Goal: Task Accomplishment & Management: Use online tool/utility

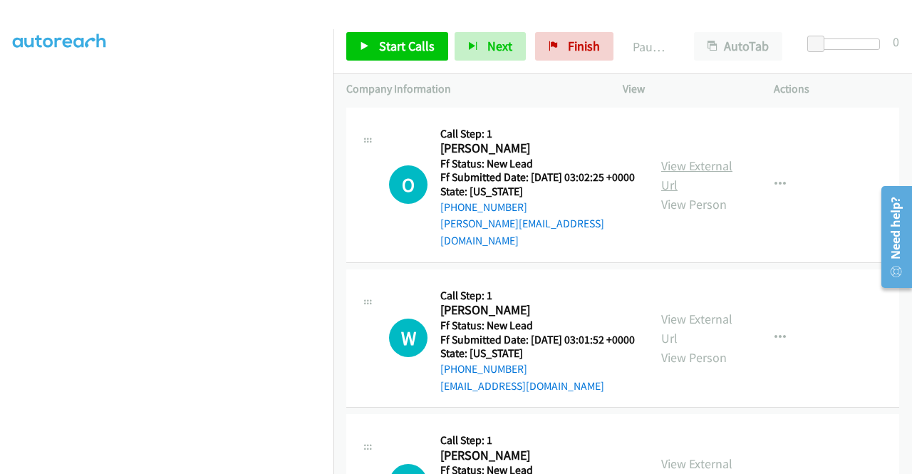
click at [678, 163] on link "View External Url" at bounding box center [697, 176] width 71 height 36
click at [703, 321] on link "View External Url" at bounding box center [697, 329] width 71 height 36
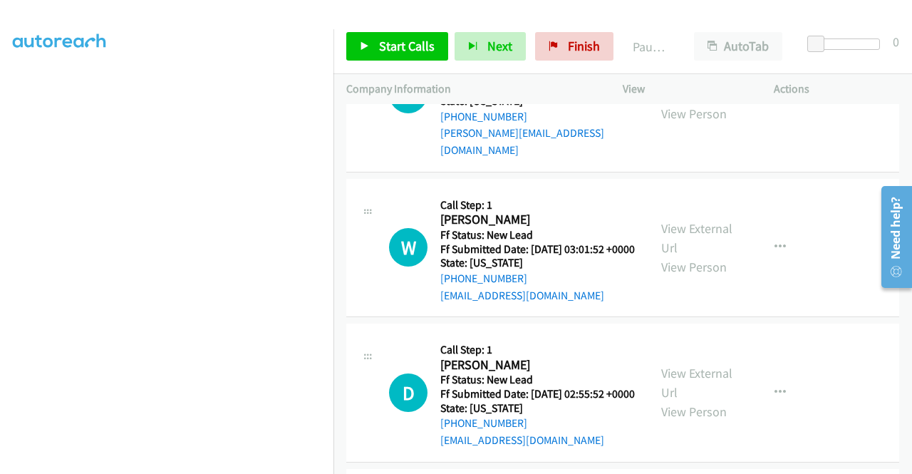
scroll to position [143, 0]
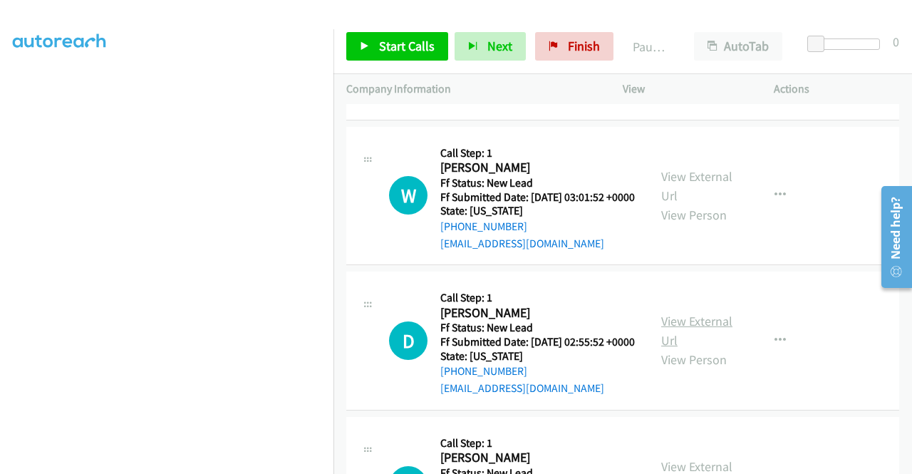
click at [699, 341] on link "View External Url" at bounding box center [697, 331] width 71 height 36
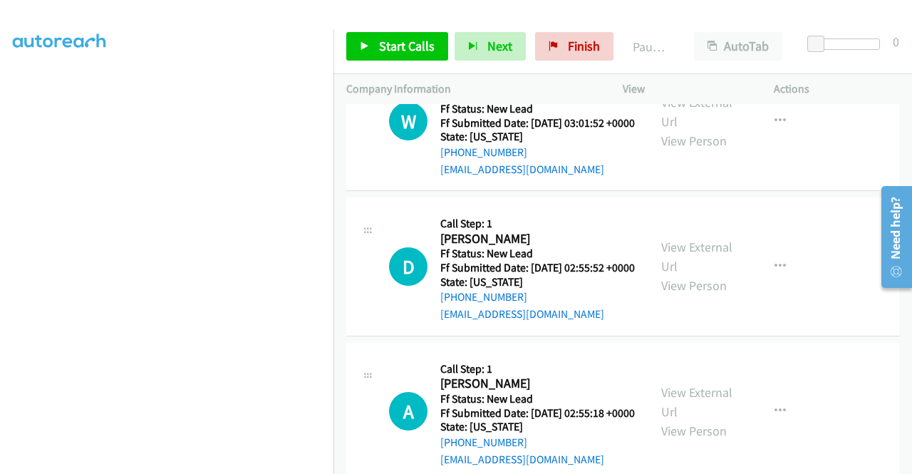
scroll to position [285, 0]
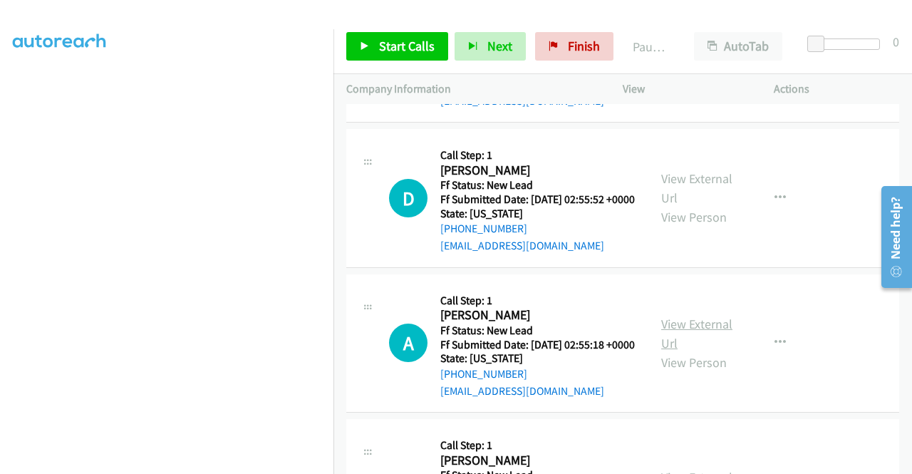
click at [674, 351] on link "View External Url" at bounding box center [697, 334] width 71 height 36
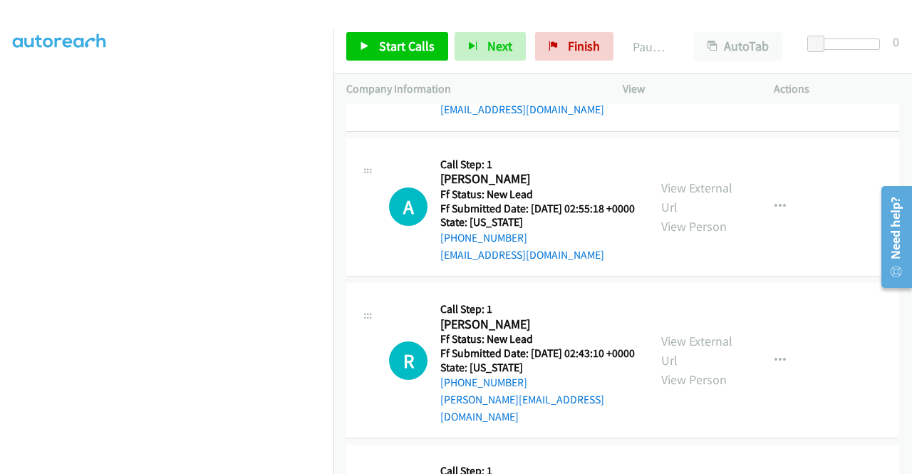
scroll to position [499, 0]
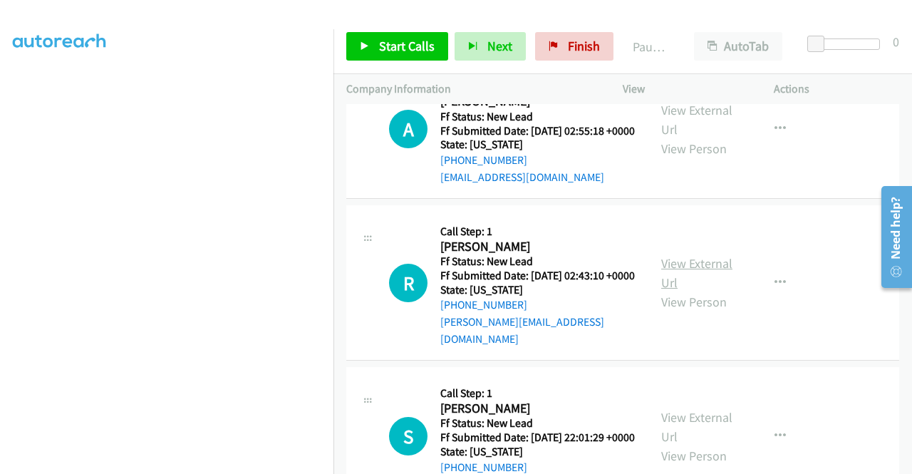
click at [662, 291] on link "View External Url" at bounding box center [697, 273] width 71 height 36
click at [405, 58] on link "Start Calls" at bounding box center [397, 46] width 102 height 29
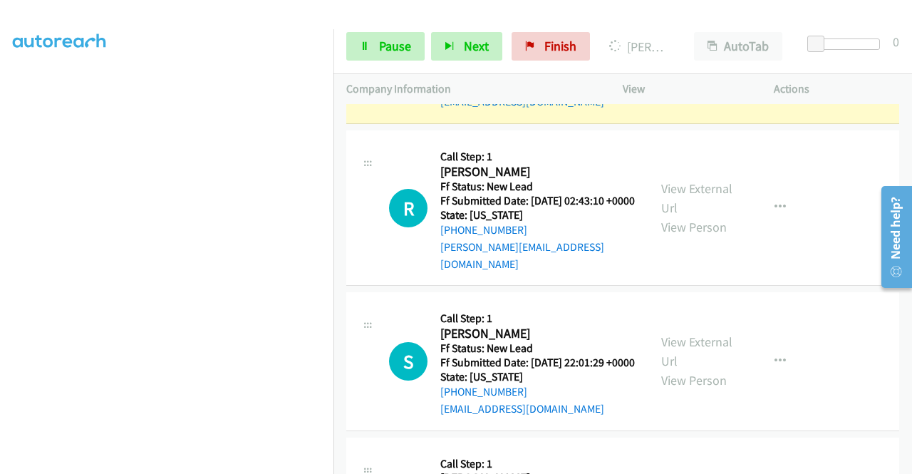
scroll to position [743, 0]
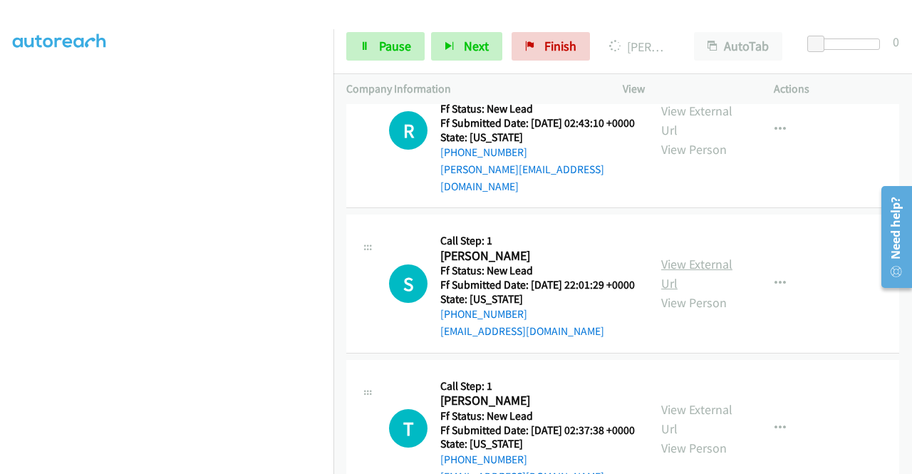
click at [690, 292] on link "View External Url" at bounding box center [697, 274] width 71 height 36
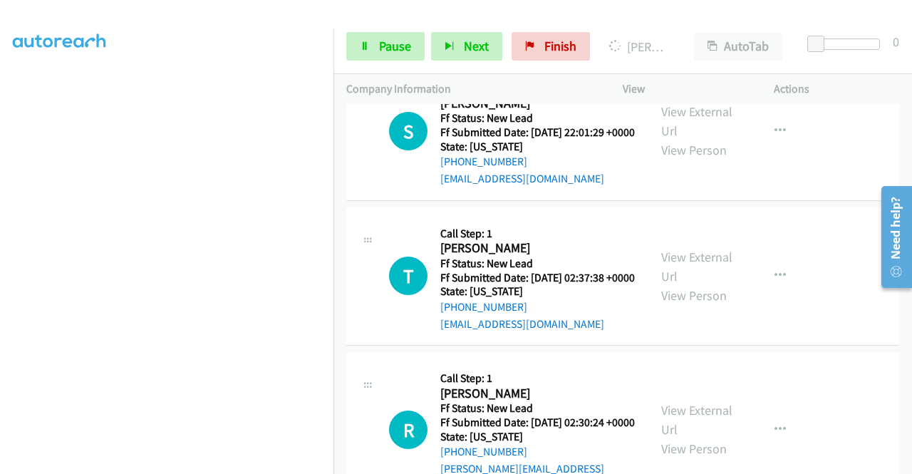
scroll to position [957, 0]
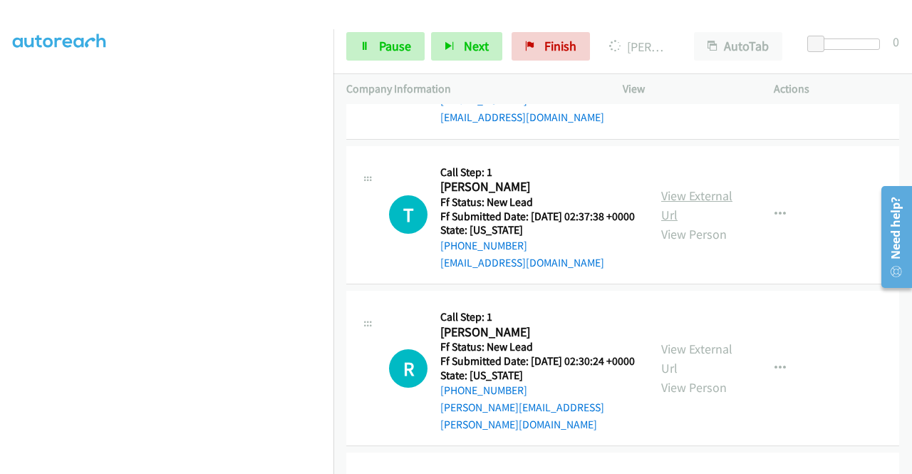
click at [715, 223] on link "View External Url" at bounding box center [697, 205] width 71 height 36
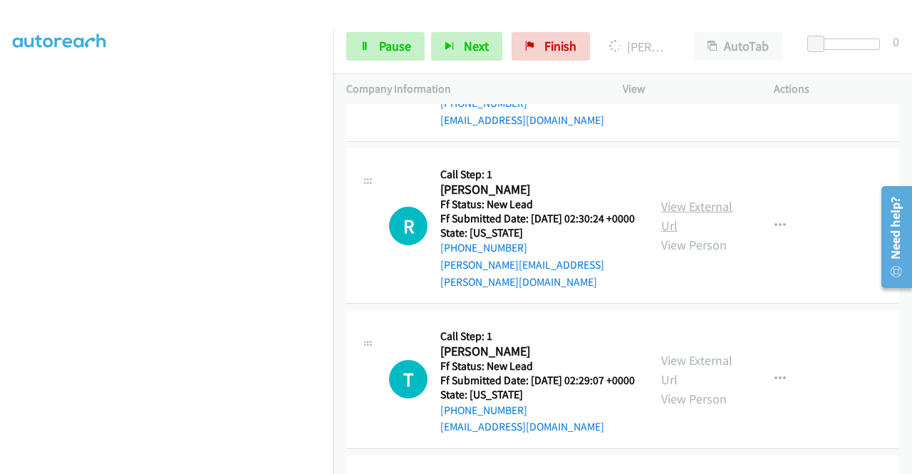
click at [718, 234] on link "View External Url" at bounding box center [697, 216] width 71 height 36
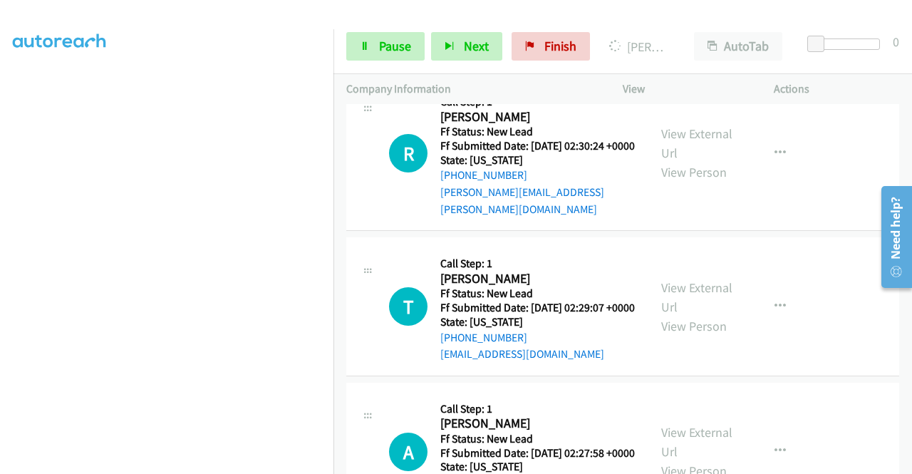
scroll to position [1242, 0]
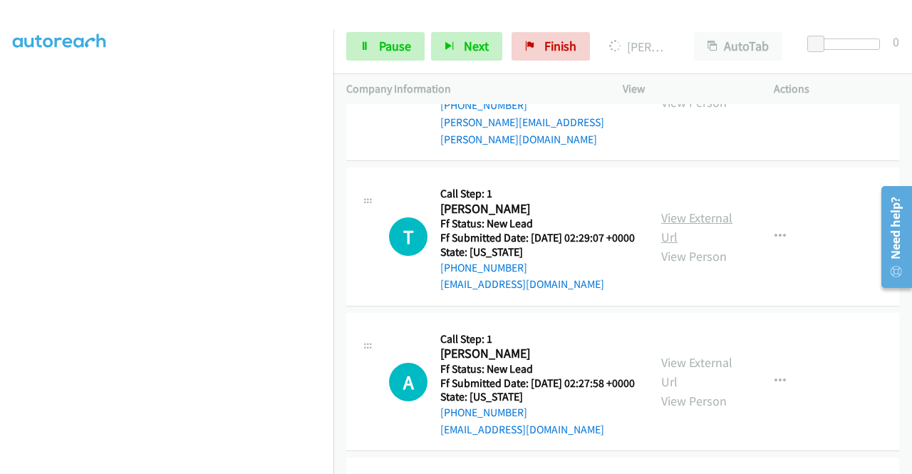
click at [691, 245] on link "View External Url" at bounding box center [697, 228] width 71 height 36
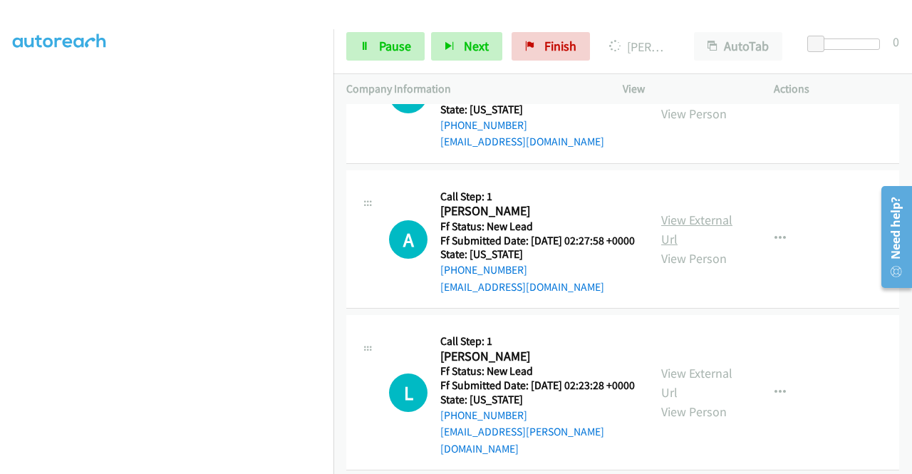
click at [711, 247] on link "View External Url" at bounding box center [697, 230] width 71 height 36
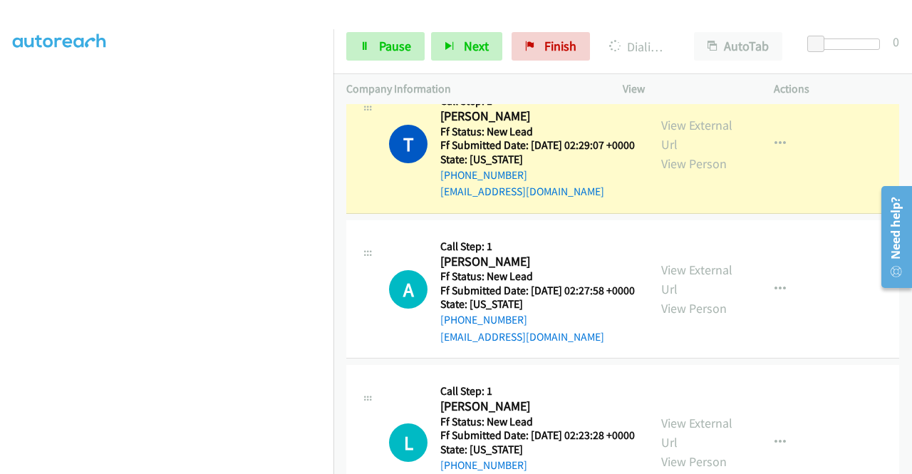
scroll to position [1700, 0]
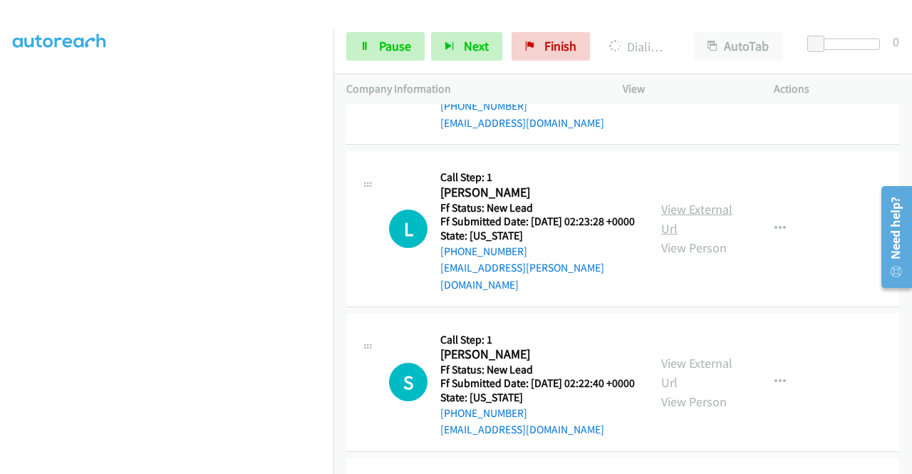
click at [669, 237] on link "View External Url" at bounding box center [697, 219] width 71 height 36
click at [721, 391] on link "View External Url" at bounding box center [697, 373] width 71 height 36
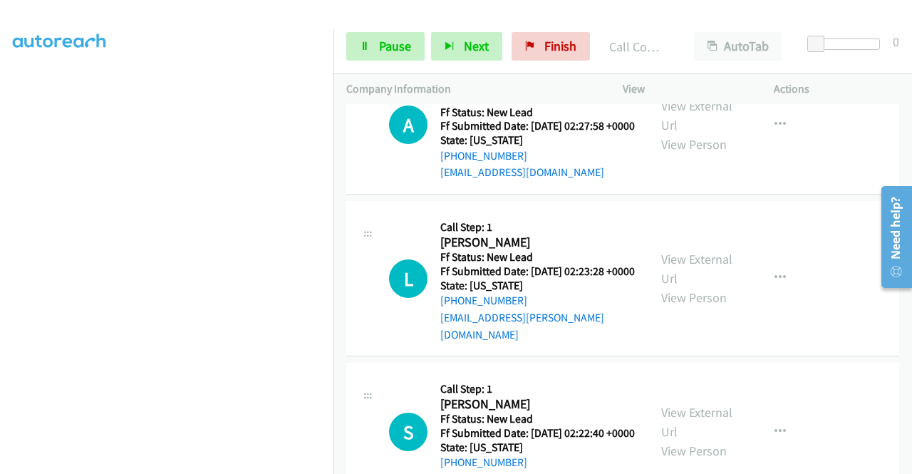
scroll to position [1659, 0]
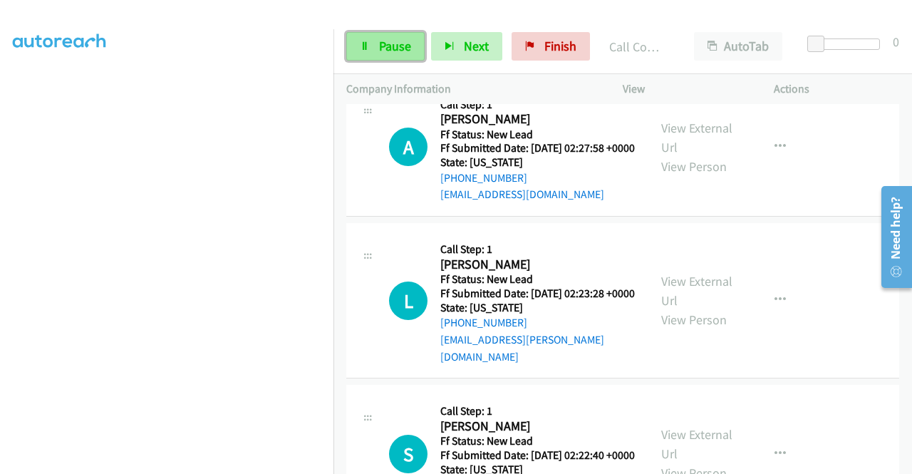
click at [384, 50] on span "Pause" at bounding box center [395, 46] width 32 height 16
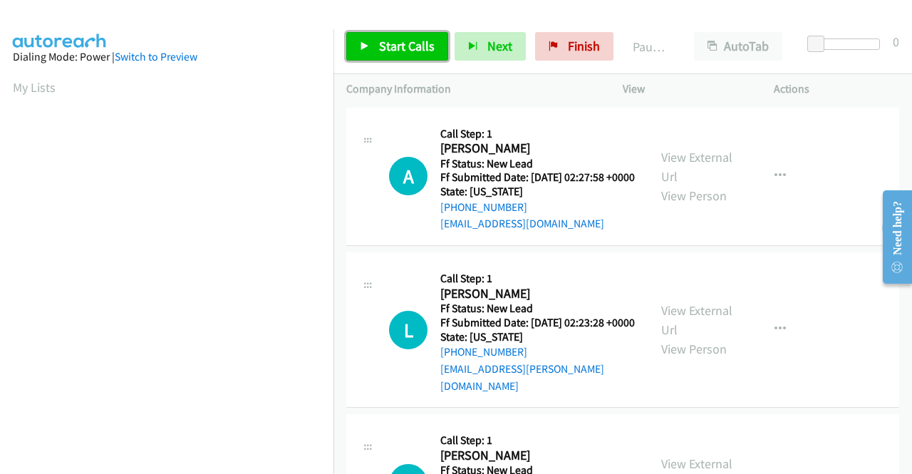
click at [382, 43] on span "Start Calls" at bounding box center [407, 46] width 56 height 16
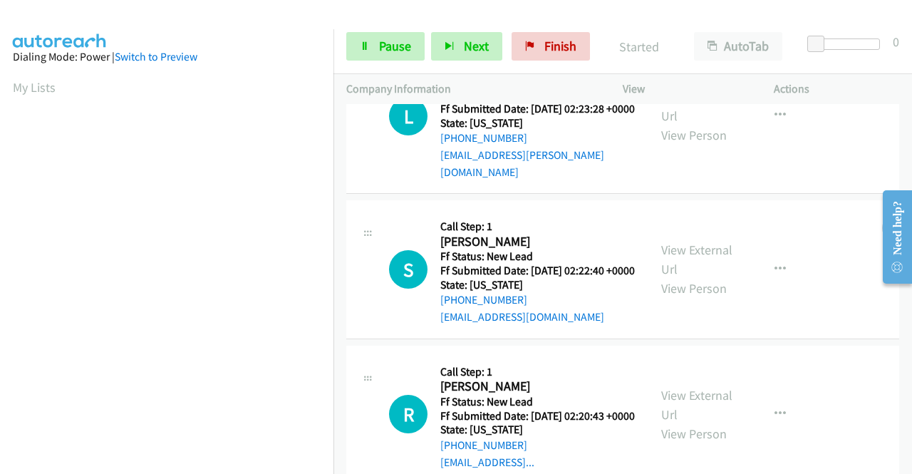
scroll to position [428, 0]
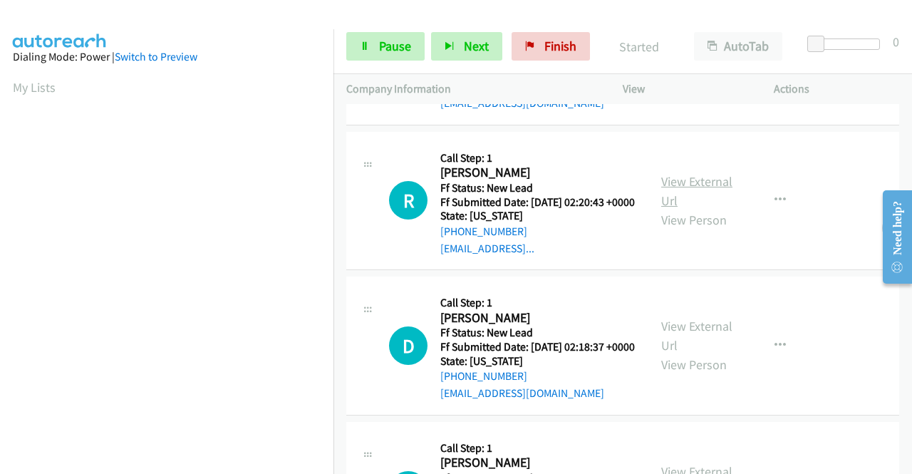
click at [693, 209] on link "View External Url" at bounding box center [697, 191] width 71 height 36
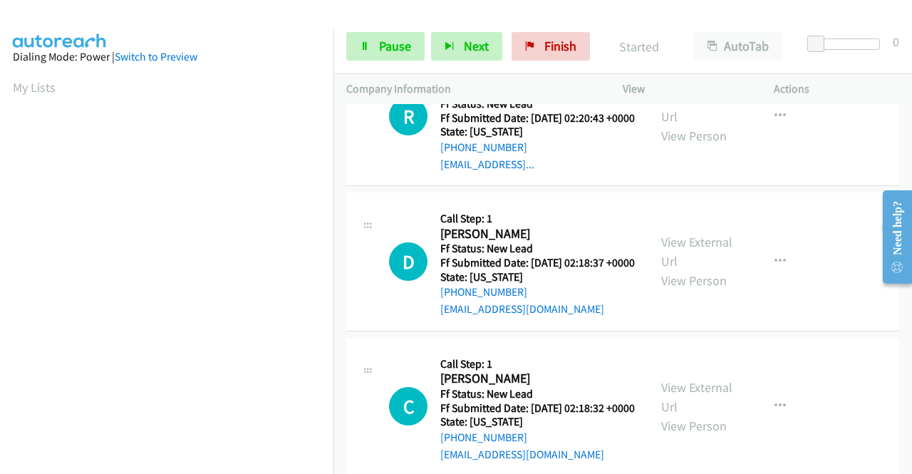
scroll to position [570, 0]
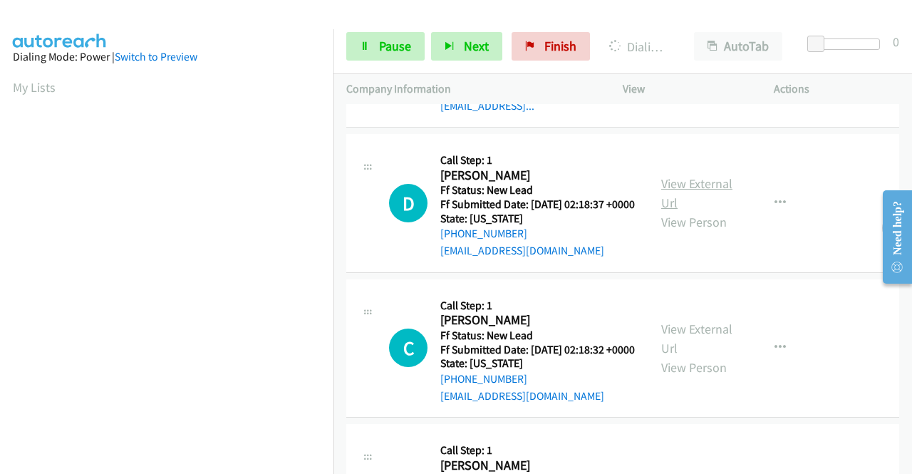
click at [708, 211] on link "View External Url" at bounding box center [697, 193] width 71 height 36
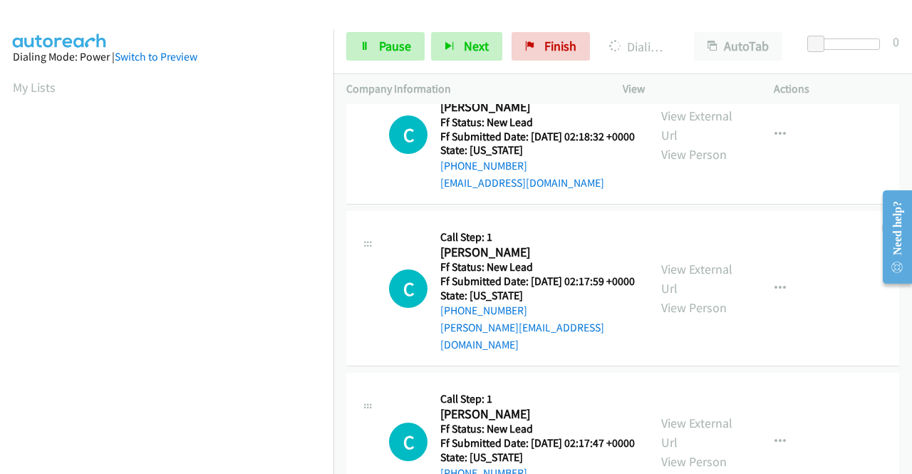
scroll to position [784, 0]
click at [710, 143] on link "View External Url" at bounding box center [697, 125] width 71 height 36
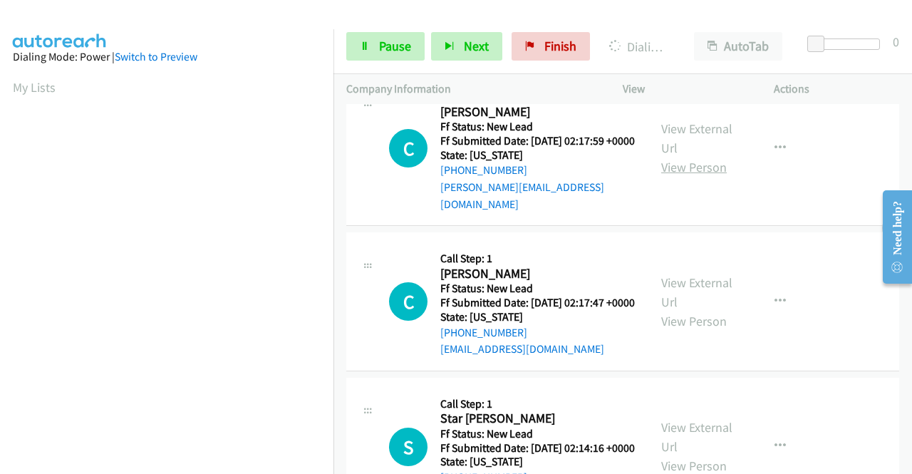
scroll to position [927, 0]
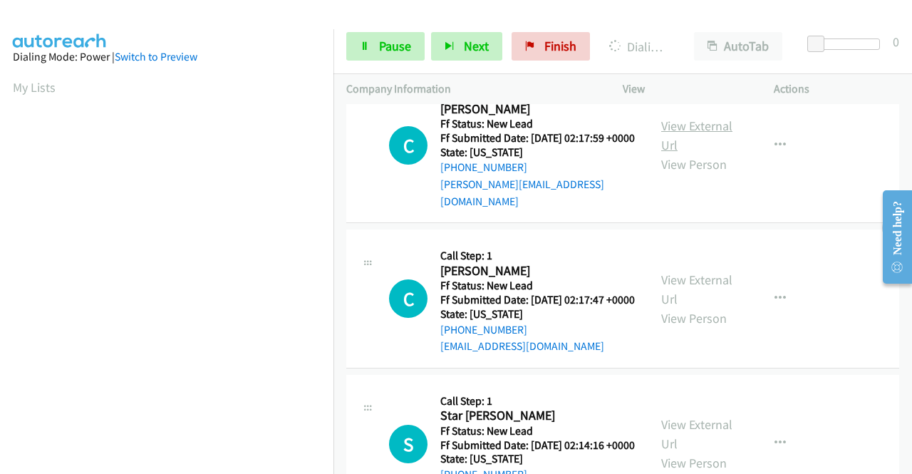
click at [690, 153] on link "View External Url" at bounding box center [697, 136] width 71 height 36
click at [709, 307] on link "View External Url" at bounding box center [697, 290] width 71 height 36
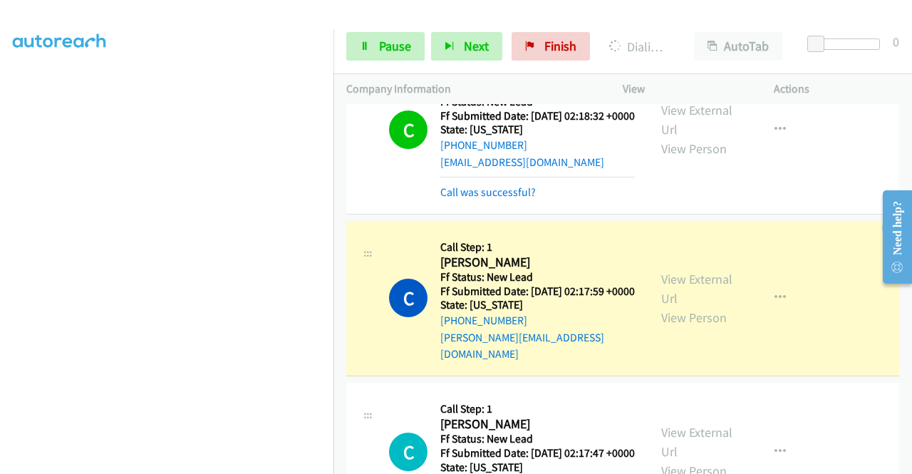
scroll to position [1069, 0]
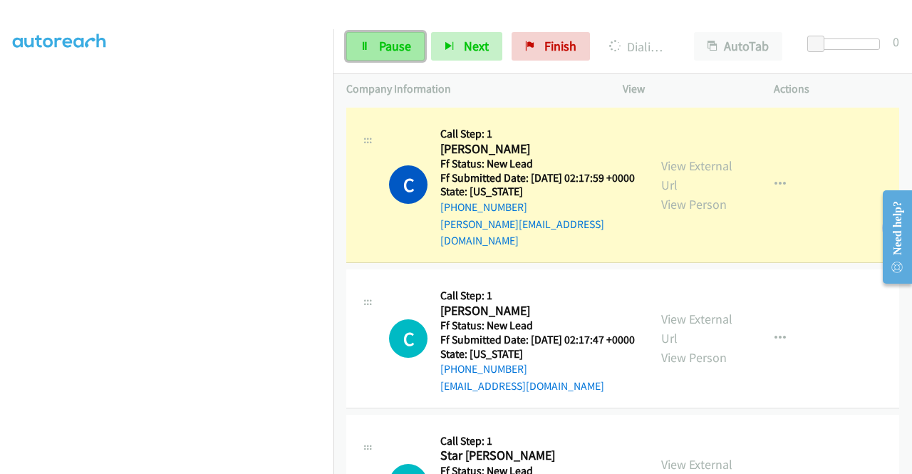
click at [396, 43] on span "Pause" at bounding box center [395, 46] width 32 height 16
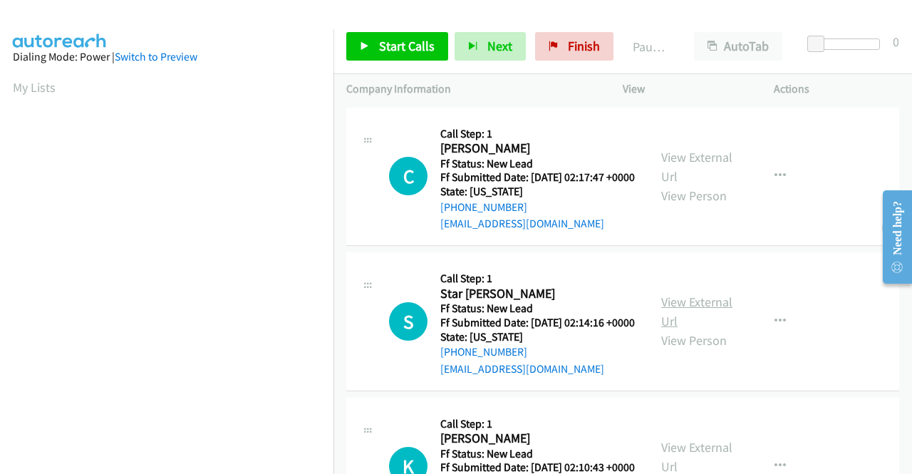
click at [699, 329] on link "View External Url" at bounding box center [697, 312] width 71 height 36
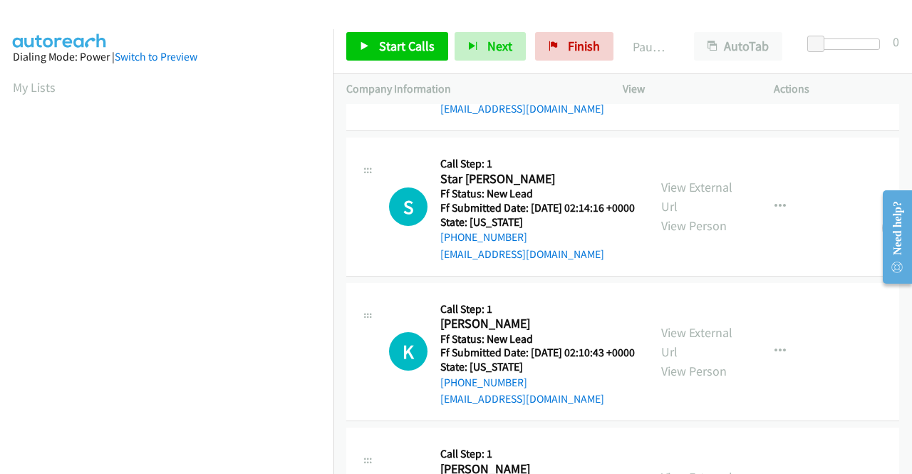
scroll to position [285, 0]
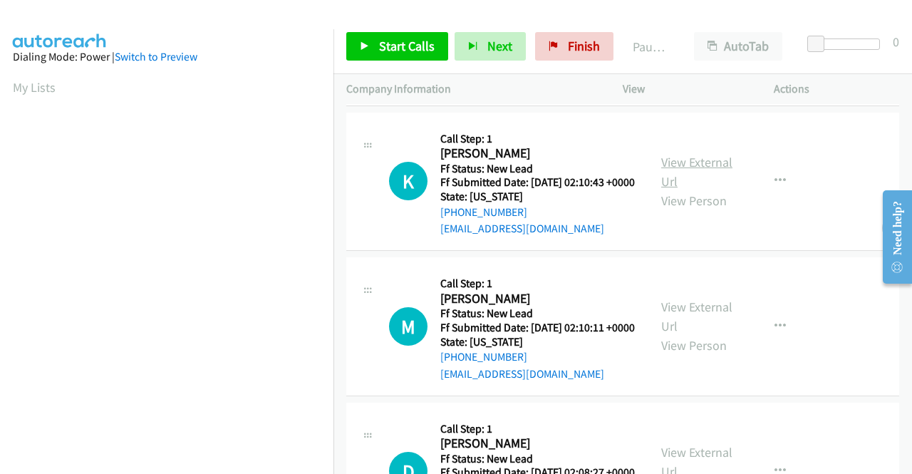
click at [700, 190] on link "View External Url" at bounding box center [697, 172] width 71 height 36
click at [690, 334] on link "View External Url" at bounding box center [697, 317] width 71 height 36
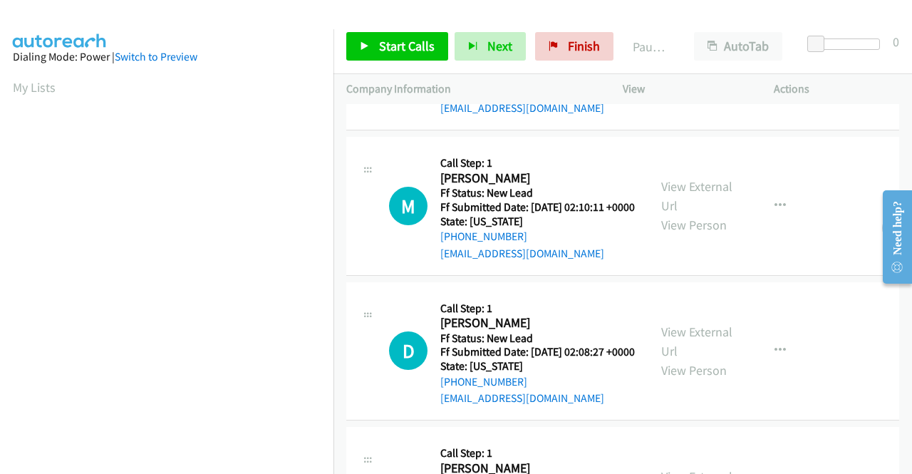
scroll to position [428, 0]
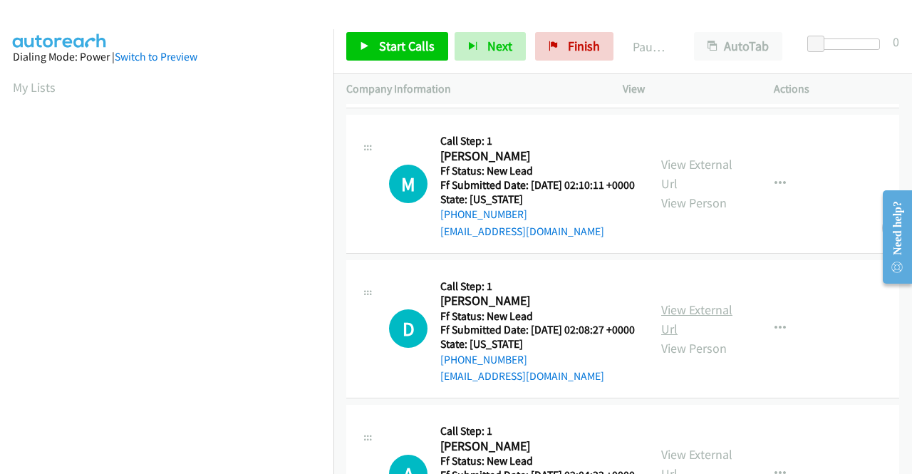
click at [694, 337] on link "View External Url" at bounding box center [697, 320] width 71 height 36
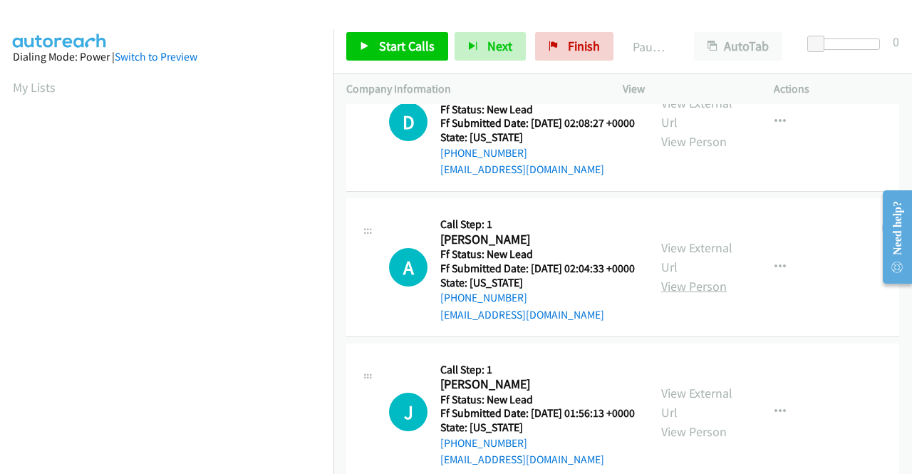
scroll to position [642, 0]
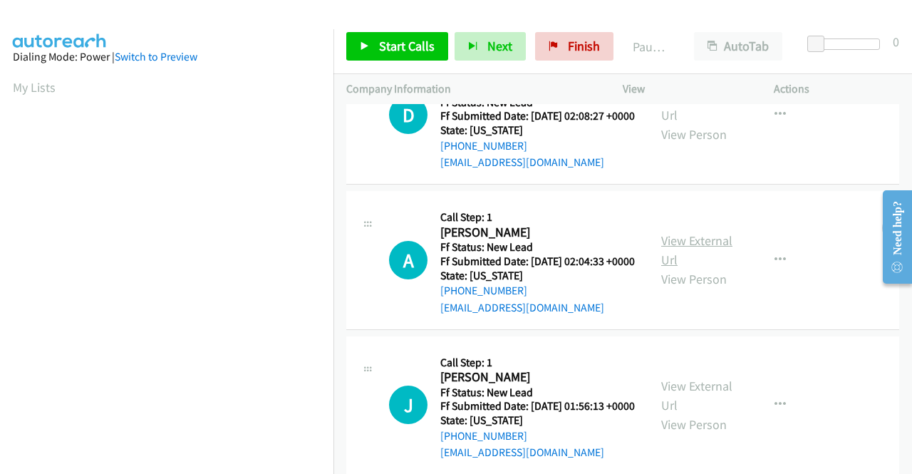
click at [690, 268] on link "View External Url" at bounding box center [697, 250] width 71 height 36
click at [396, 45] on span "Start Calls" at bounding box center [407, 46] width 56 height 16
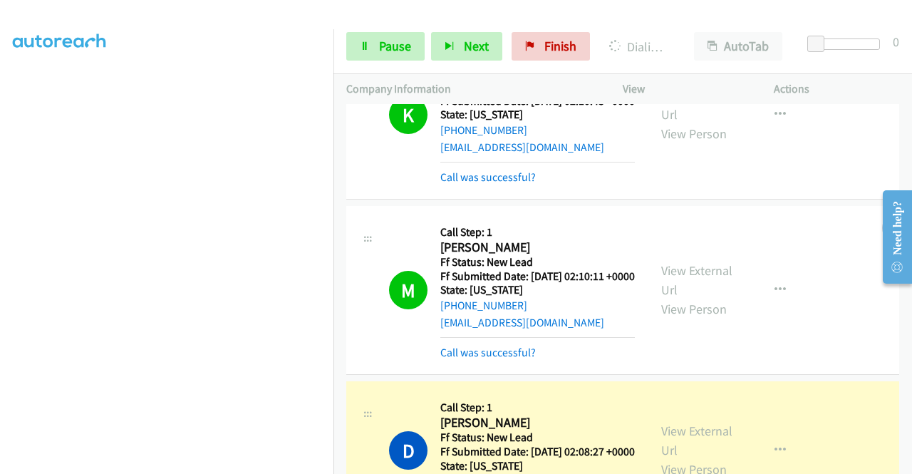
scroll to position [713, 0]
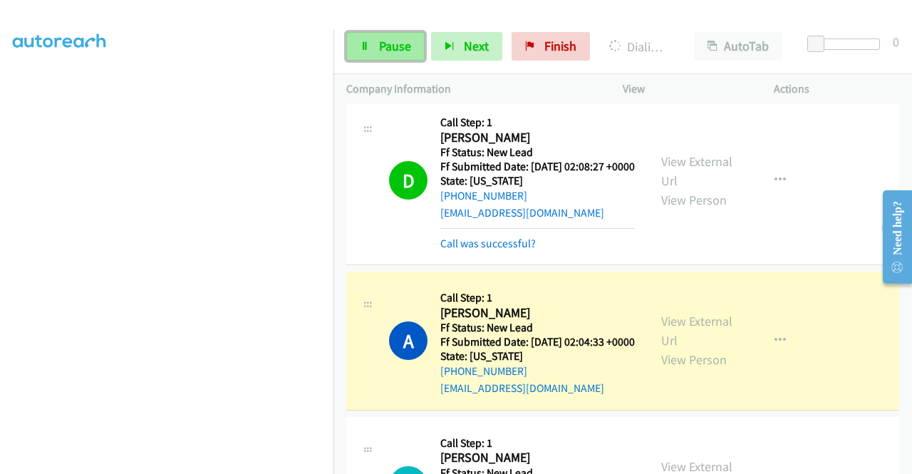
drag, startPoint x: 385, startPoint y: 43, endPoint x: 408, endPoint y: 46, distance: 23.0
click at [385, 43] on span "Pause" at bounding box center [395, 46] width 32 height 16
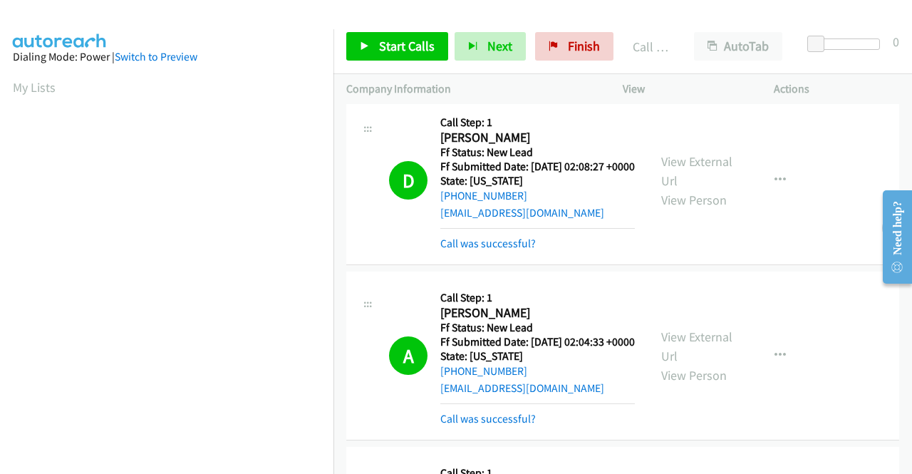
scroll to position [325, 0]
drag, startPoint x: 558, startPoint y: 40, endPoint x: 499, endPoint y: 76, distance: 69.4
click at [558, 40] on link "Finish" at bounding box center [574, 46] width 78 height 29
